Goal: Information Seeking & Learning: Learn about a topic

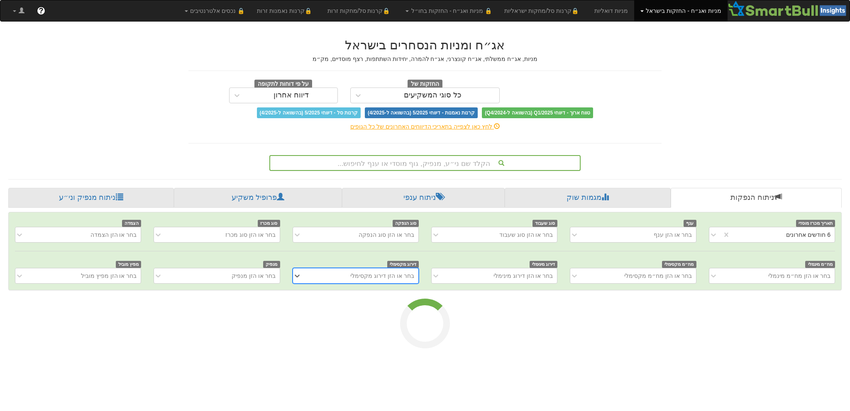
click at [415, 160] on div "הקלד שם ני״ע, מנפיק, גוף מוסדי או ענף לחיפוש..." at bounding box center [425, 163] width 310 height 14
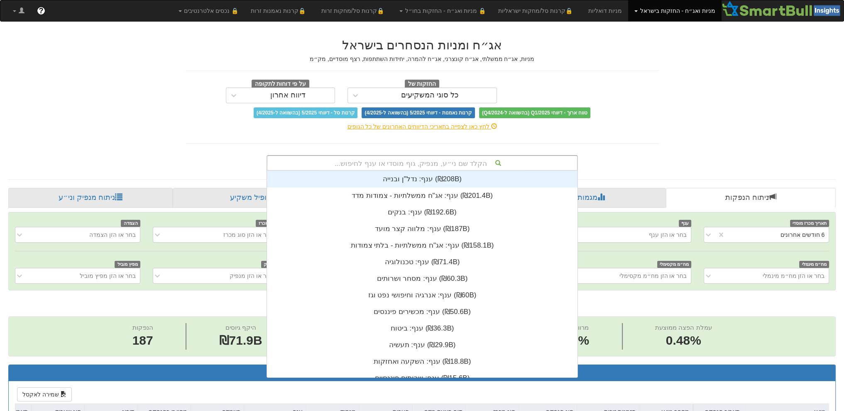
scroll to position [0, 1459]
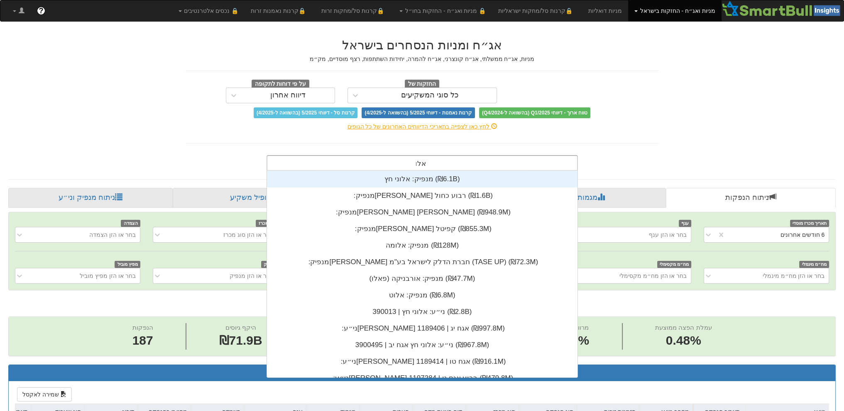
type input "אלומה"
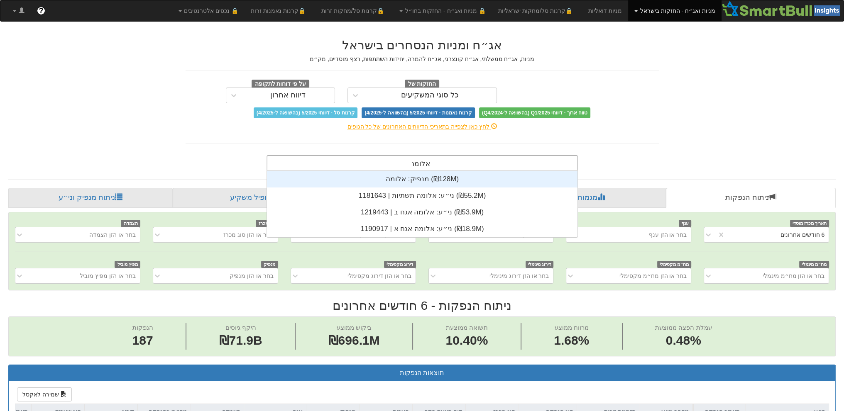
click at [401, 181] on div "מנפיק: ‏אלומה ‎(₪128M)‎" at bounding box center [422, 179] width 310 height 17
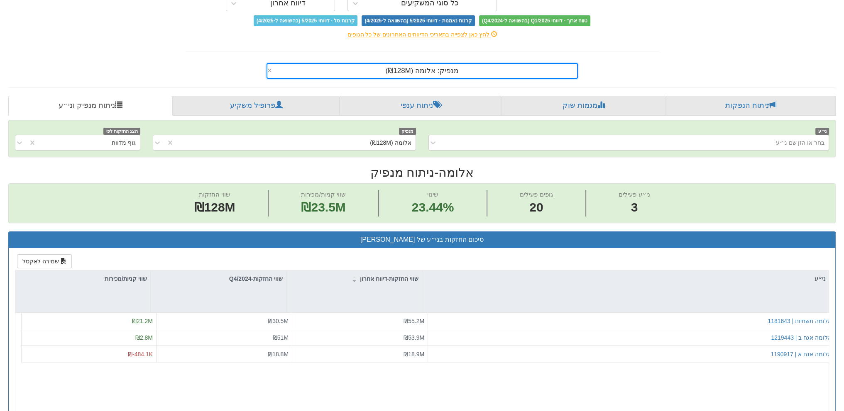
scroll to position [166, 0]
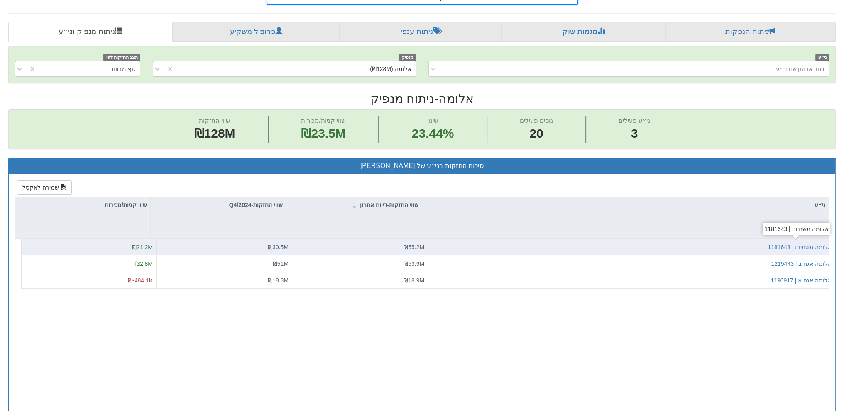
click at [809, 248] on div "אלומה תשתיות | 1181643" at bounding box center [799, 247] width 64 height 8
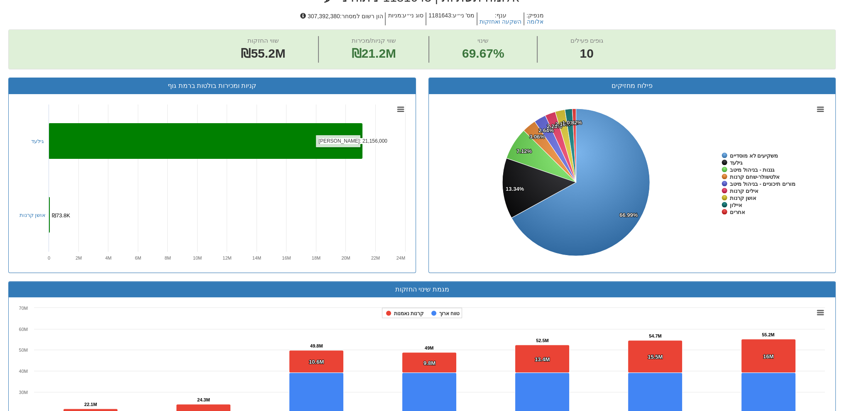
scroll to position [80, 0]
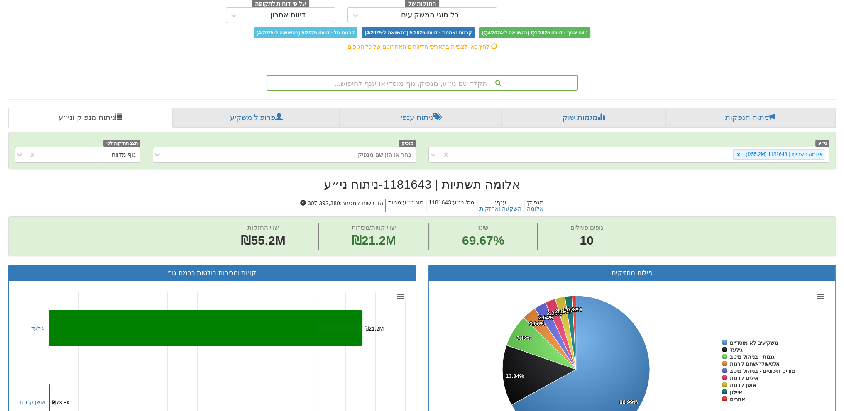
click at [438, 80] on div "הקלד שם ני״ע, מנפיק, גוף מוסדי או ענף לחיפוש..." at bounding box center [422, 83] width 310 height 14
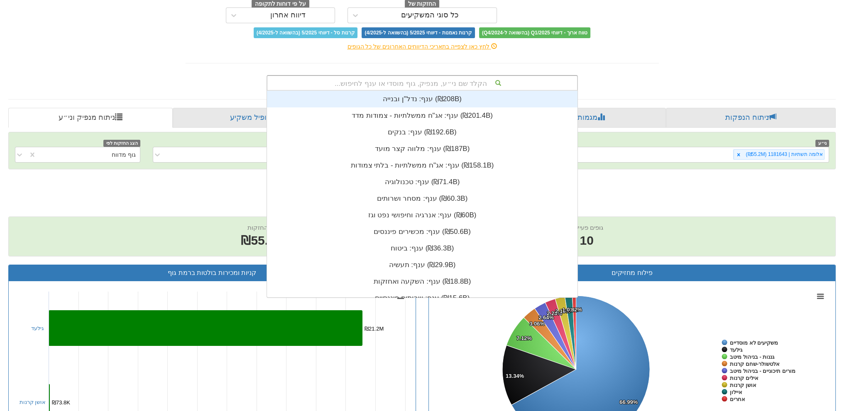
scroll to position [206, 0]
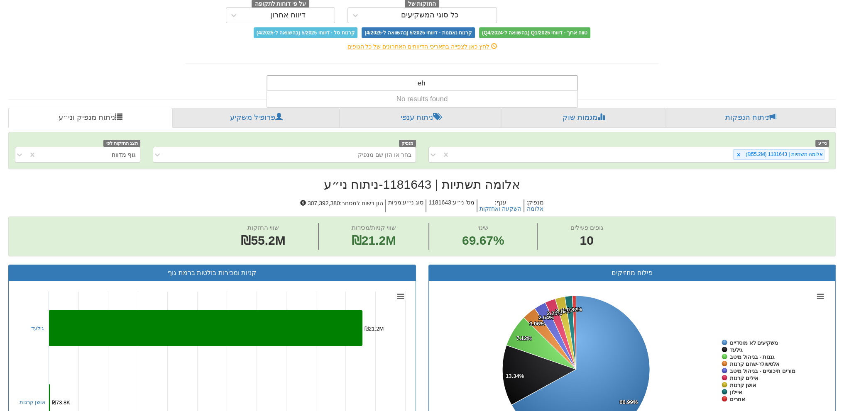
type input "e"
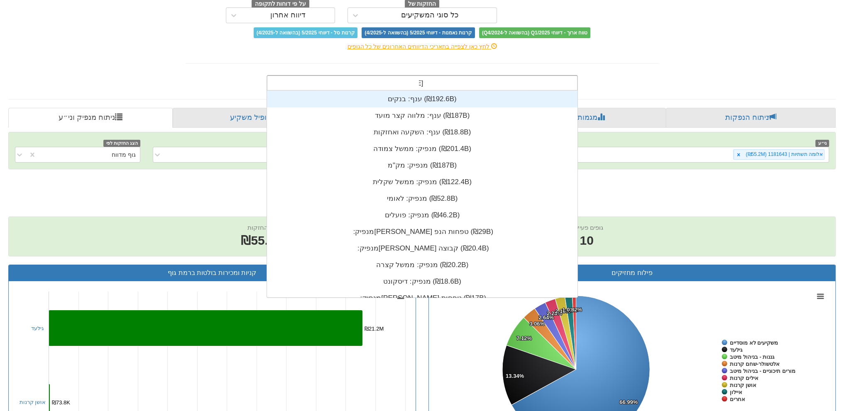
scroll to position [66, 0]
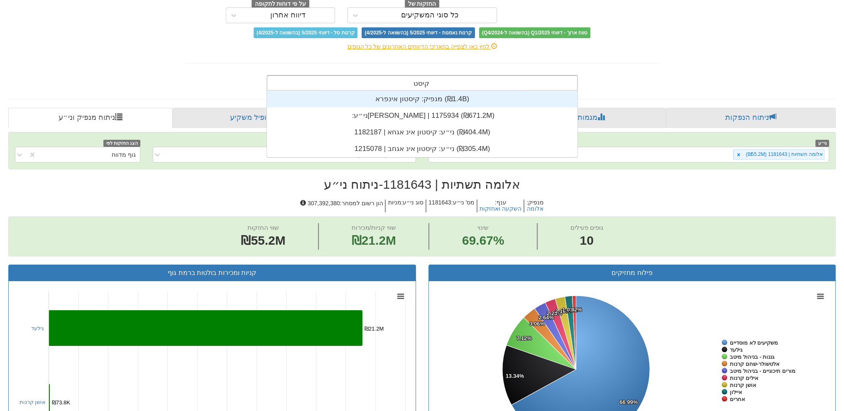
type input "קיסטון"
click at [431, 97] on div "מנפיק: ‏קיסטון אינפרא ‎(₪1.4B)‎" at bounding box center [422, 99] width 310 height 17
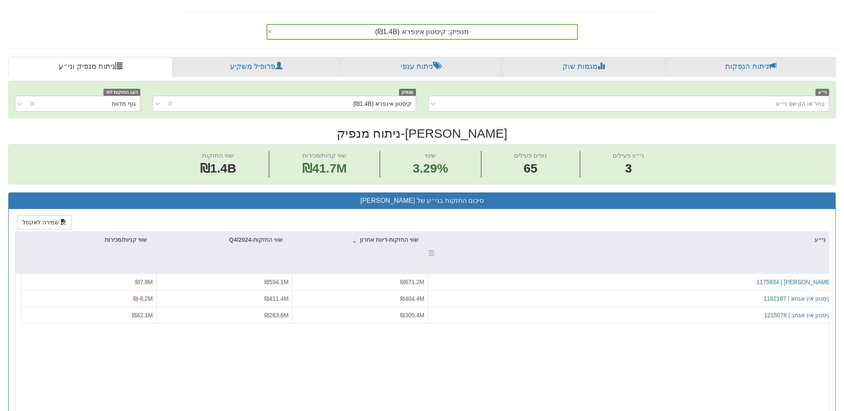
scroll to position [166, 0]
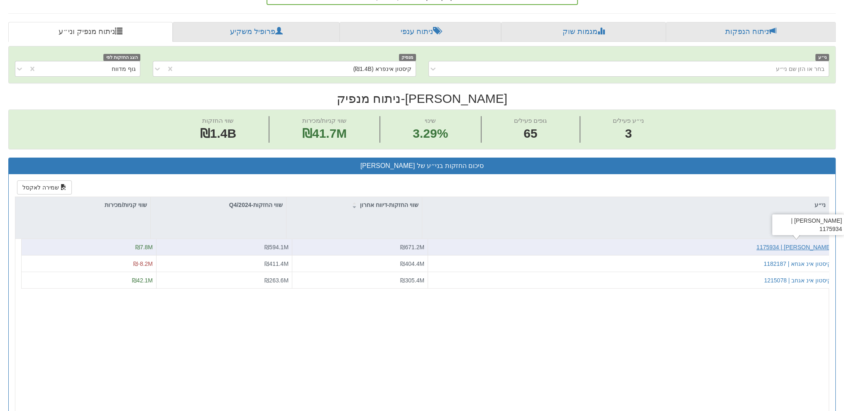
drag, startPoint x: 811, startPoint y: 249, endPoint x: 804, endPoint y: 245, distance: 7.4
click at [804, 245] on div "קיסטון אינפרא | 1175934" at bounding box center [793, 247] width 75 height 8
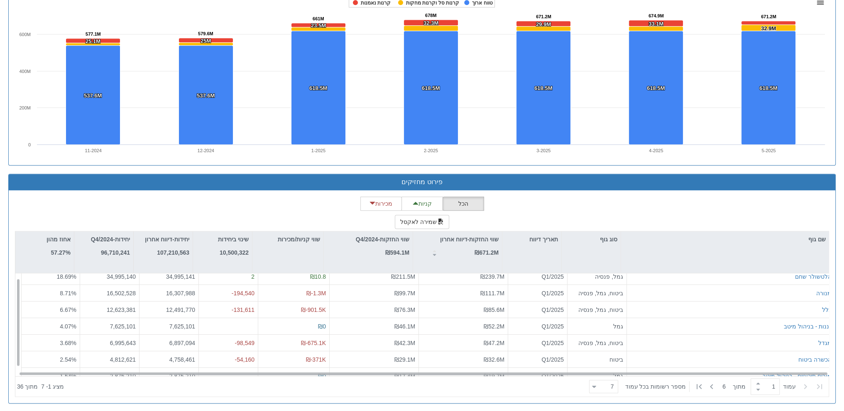
scroll to position [12, 0]
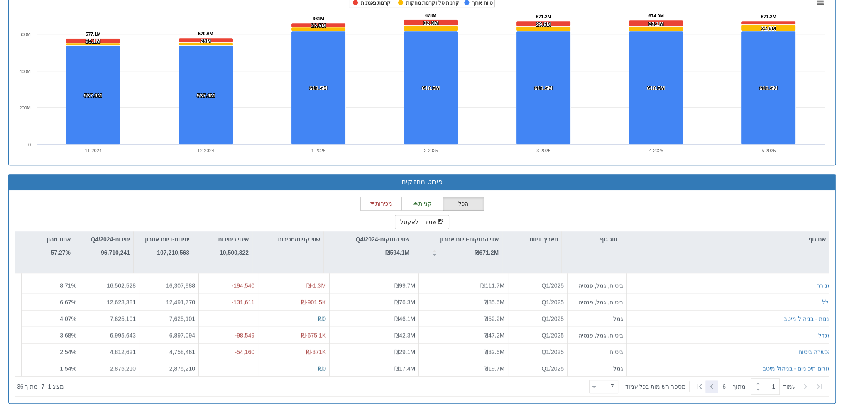
click at [712, 385] on icon at bounding box center [711, 387] width 10 height 10
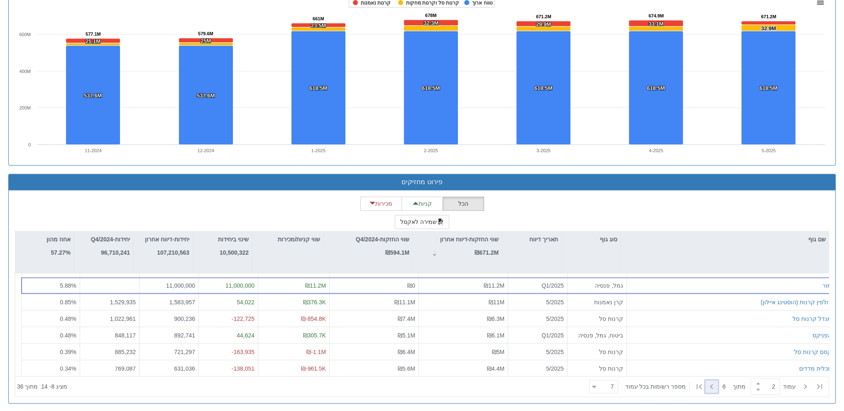
click at [712, 385] on icon at bounding box center [711, 387] width 10 height 10
type input "5"
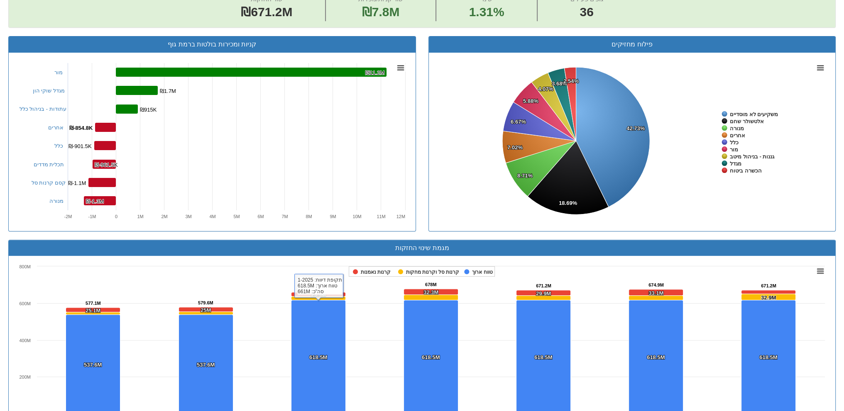
scroll to position [122, 0]
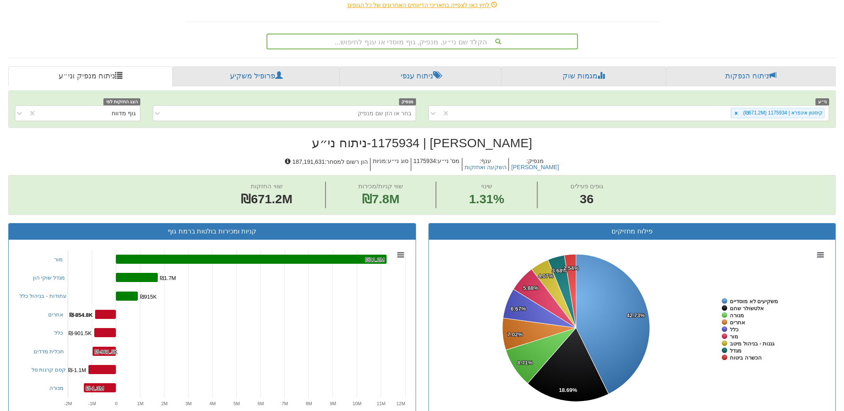
click at [413, 32] on div "הקלד שם ני״ע, מנפיק, גוף מוסדי או ענף לחיפוש..." at bounding box center [422, 39] width 324 height 19
click at [416, 43] on div "הקלד שם ני״ע, מנפיק, גוף מוסדי או ענף לחיפוש..." at bounding box center [422, 41] width 310 height 14
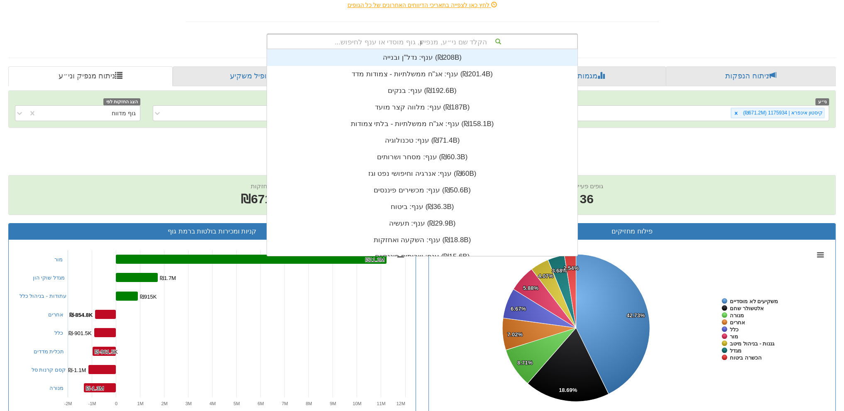
scroll to position [83, 0]
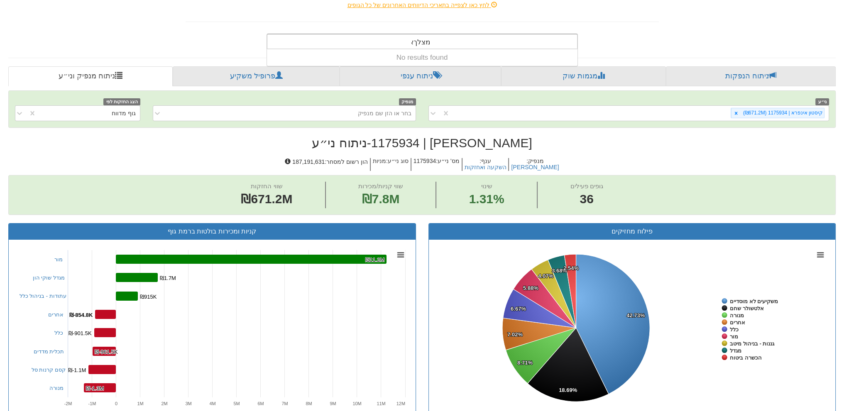
click at [416, 46] on input "מצלךא" at bounding box center [420, 42] width 19 height 17
type input "מצלא"
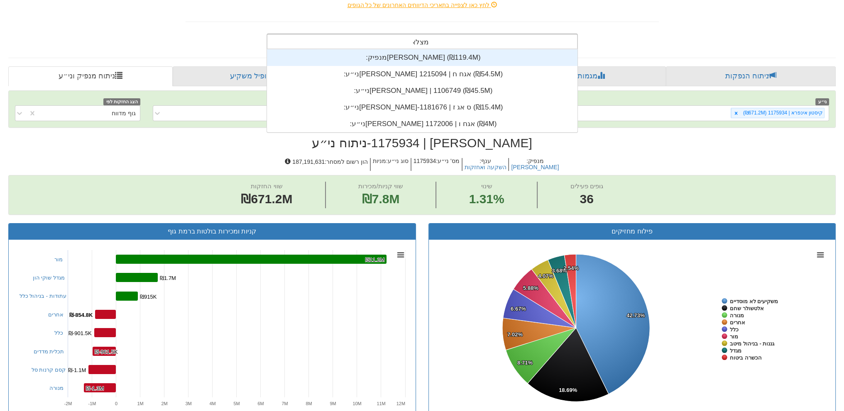
click at [384, 60] on div "מנפיק: ‏מצלאוי ‎(₪119.4M)‎" at bounding box center [422, 57] width 310 height 17
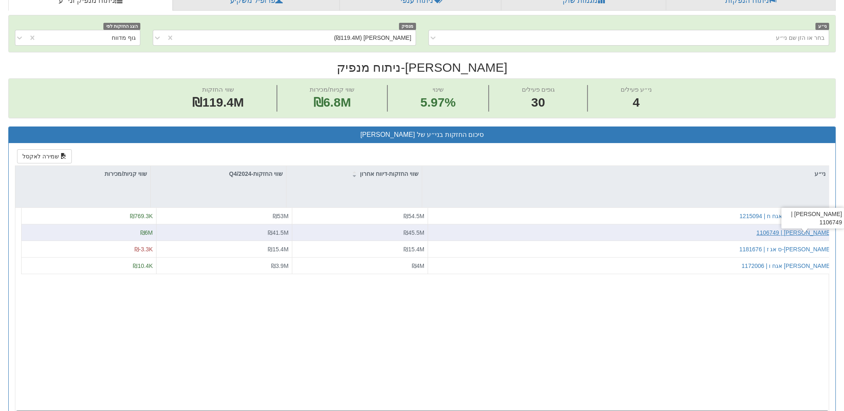
click at [815, 228] on div "מצלאוי | 1106749" at bounding box center [793, 232] width 75 height 8
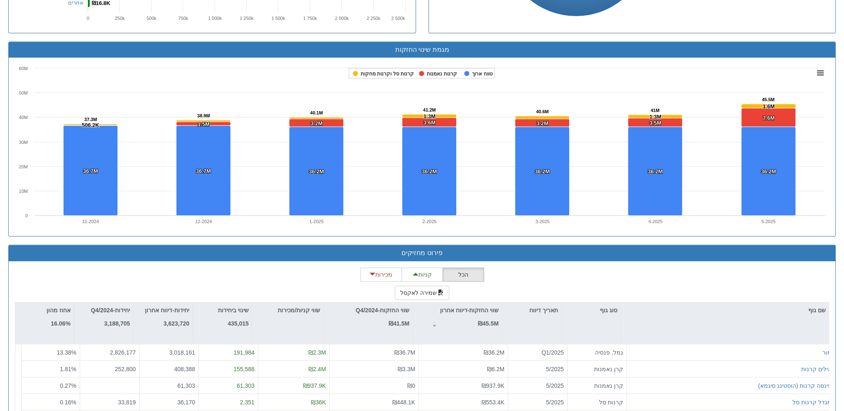
scroll to position [560, 0]
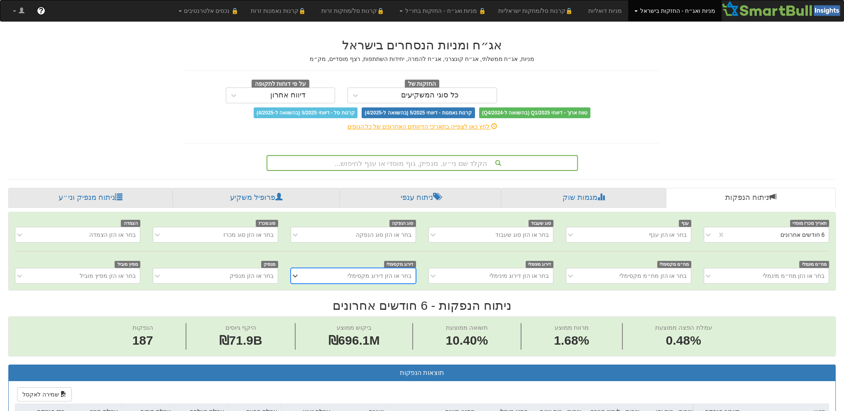
click at [418, 164] on div "הקלד שם ני״ע, מנפיק, גוף מוסדי או ענף לחיפוש..." at bounding box center [422, 163] width 310 height 14
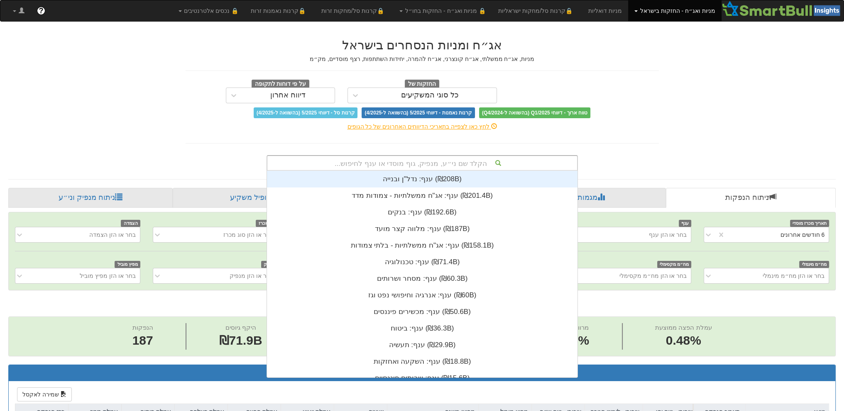
scroll to position [206, 0]
click at [429, 165] on div "הקלד שם ני״ע, מנפיק, גוף מוסדי או ענף לחיפוש..." at bounding box center [422, 163] width 310 height 14
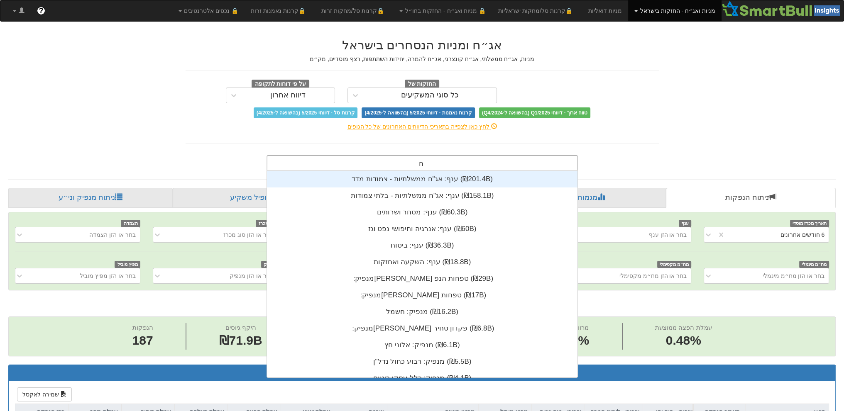
scroll to position [33, 0]
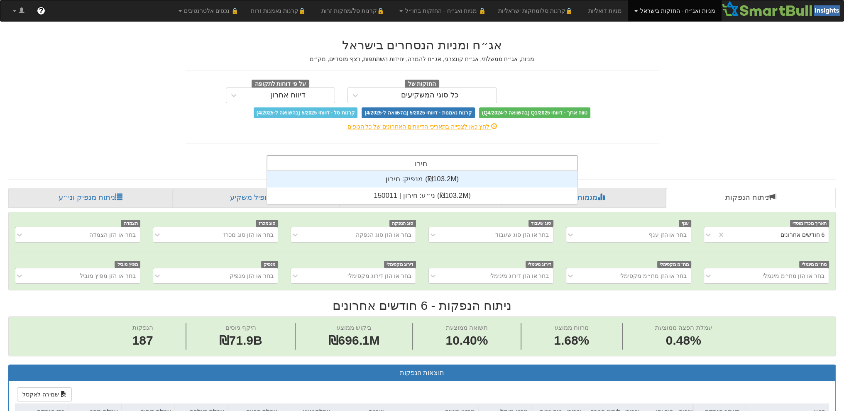
type input "חירון"
click at [416, 177] on div "מנפיק: ‏חירון ‎(₪103.2M)‎" at bounding box center [422, 179] width 310 height 17
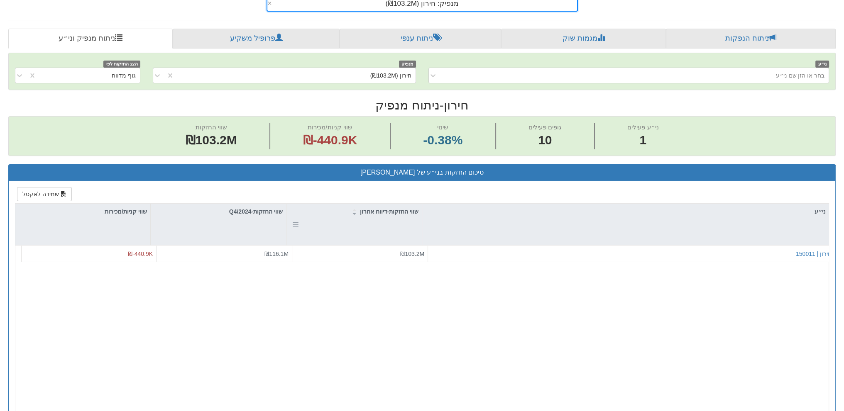
scroll to position [187, 0]
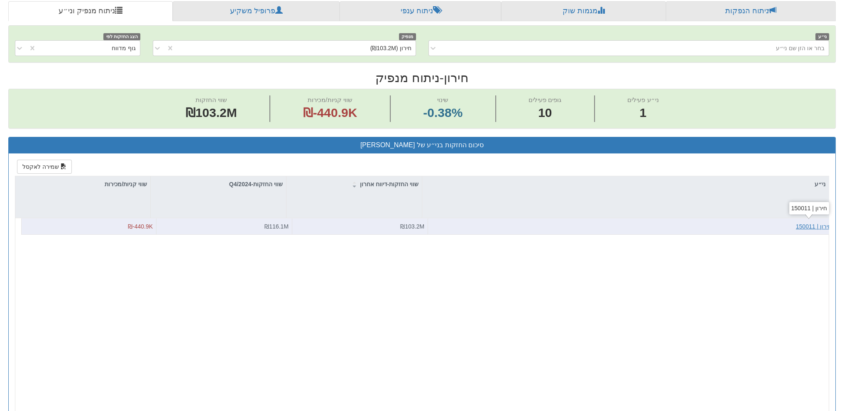
click at [809, 222] on div "חירון | 150011" at bounding box center [814, 226] width 36 height 8
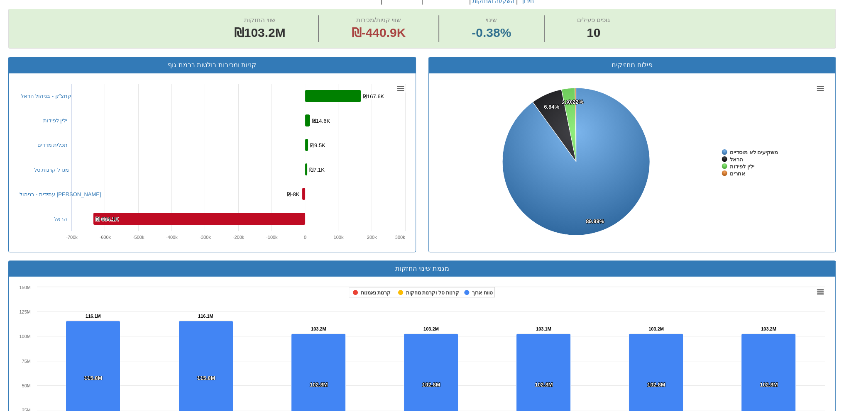
scroll to position [205, 0]
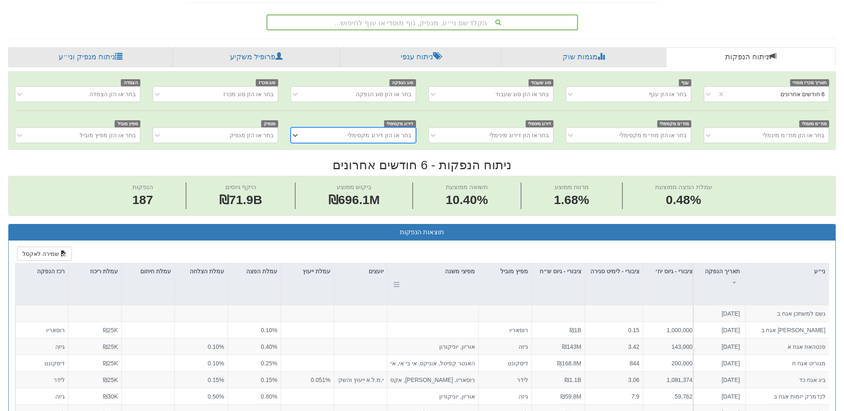
scroll to position [156, 0]
